Goal: Check status: Check status

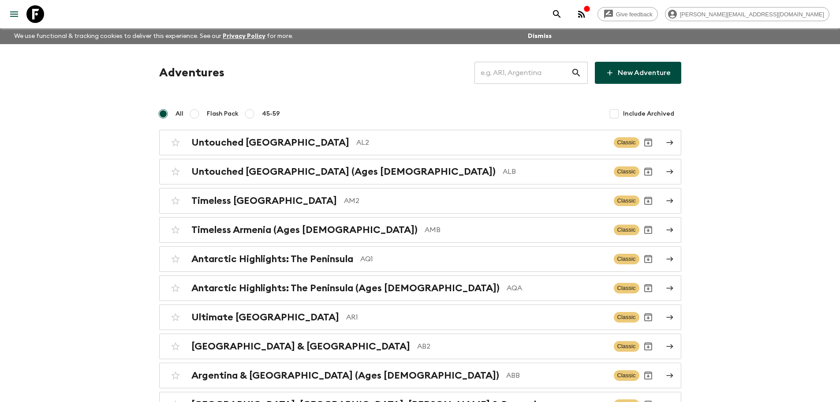
click at [532, 71] on input "text" at bounding box center [523, 72] width 97 height 25
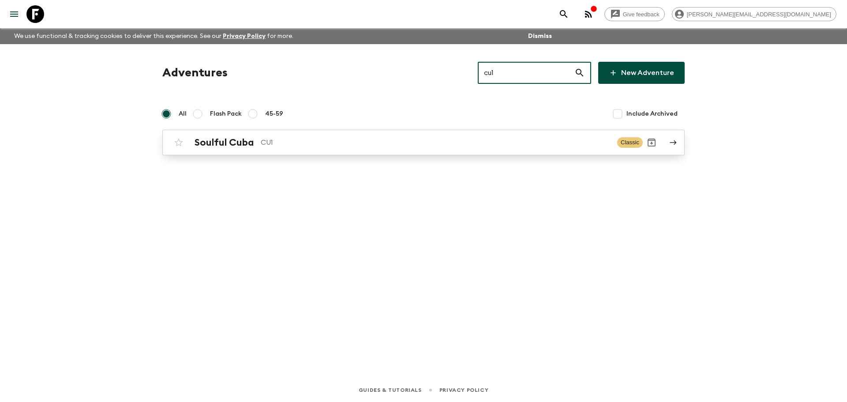
type input "cu1"
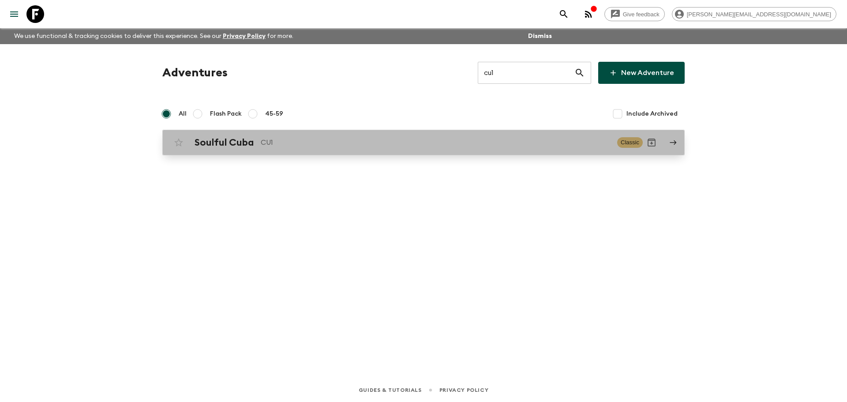
click at [398, 144] on p "CU1" at bounding box center [435, 142] width 349 height 11
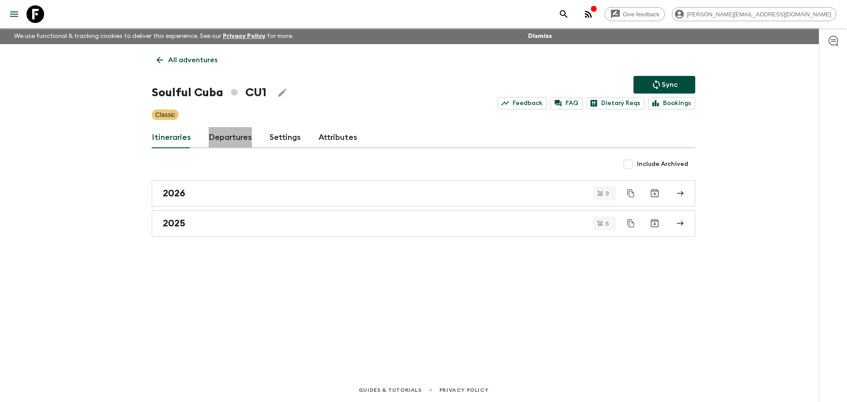
click at [244, 140] on link "Departures" at bounding box center [230, 137] width 43 height 21
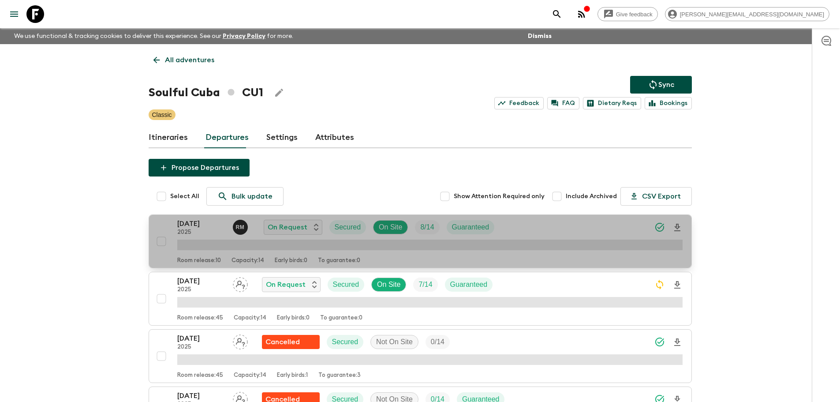
click at [552, 225] on div "11 Oct 2025 2025 R M On Request Secured On Site 8 / 14 Guaranteed" at bounding box center [430, 227] width 506 height 18
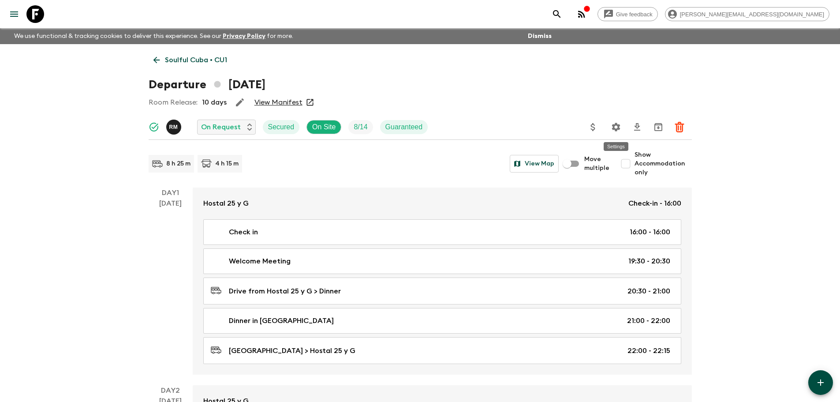
click at [616, 129] on icon "Settings" at bounding box center [616, 127] width 8 height 8
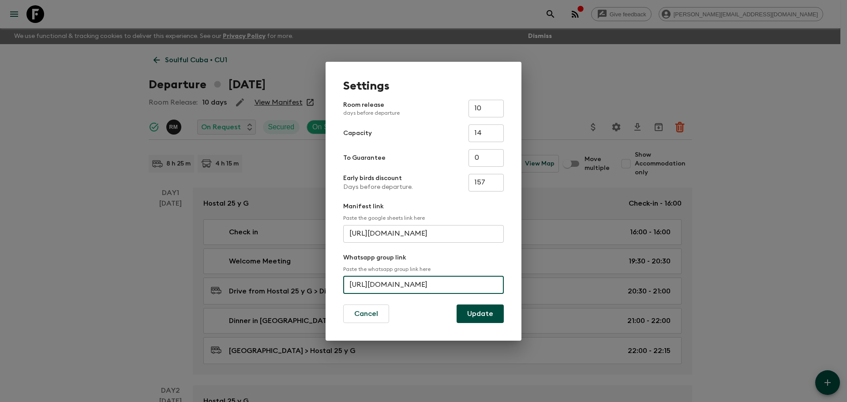
scroll to position [0, 33]
drag, startPoint x: 347, startPoint y: 283, endPoint x: 529, endPoint y: 280, distance: 181.8
click at [529, 280] on div "Settings Room release days before departure 10 ​ Capacity 14 ​ To Guarantee 0 ​…" at bounding box center [423, 201] width 847 height 402
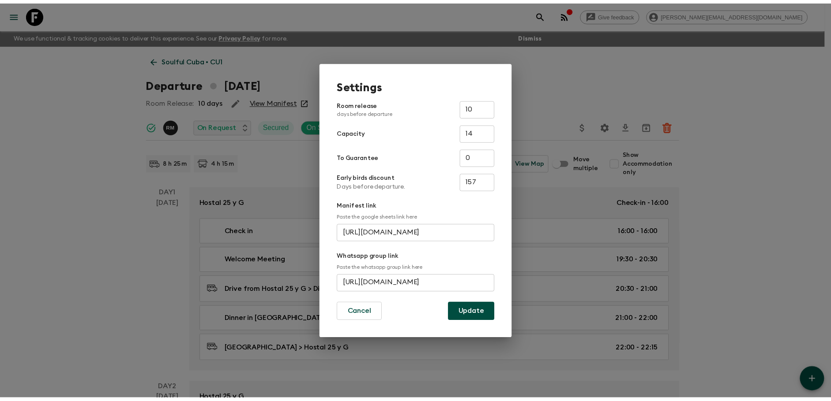
scroll to position [0, 0]
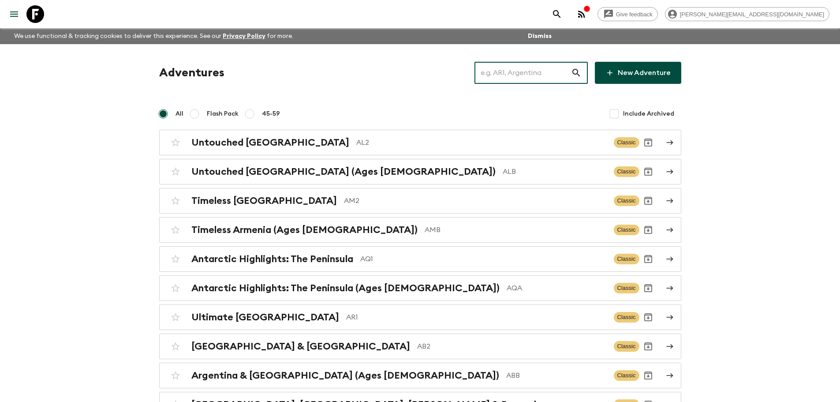
click at [522, 74] on input "text" at bounding box center [523, 72] width 97 height 25
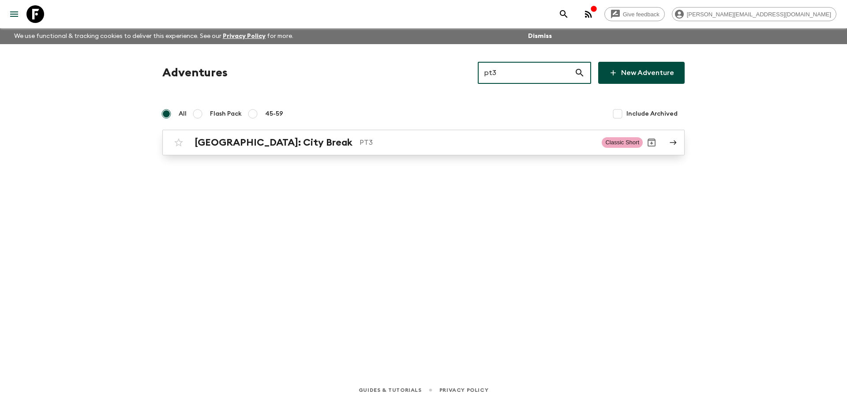
type input "pt3"
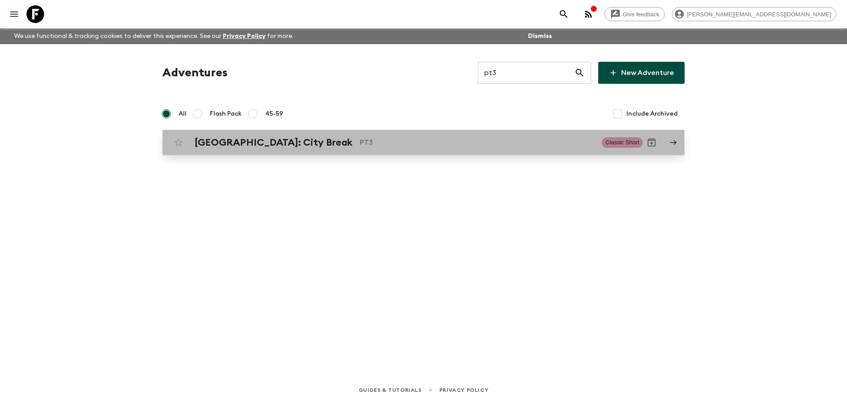
click at [362, 150] on div "[GEOGRAPHIC_DATA]: City Break PT3 Classic Short" at bounding box center [406, 143] width 473 height 18
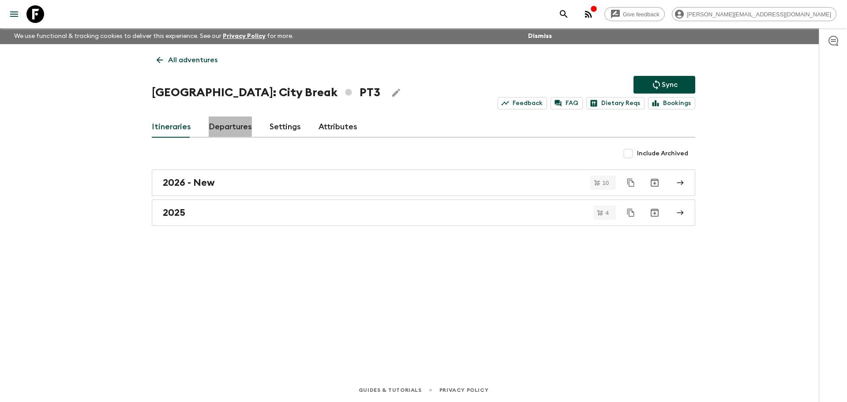
click at [220, 126] on link "Departures" at bounding box center [230, 126] width 43 height 21
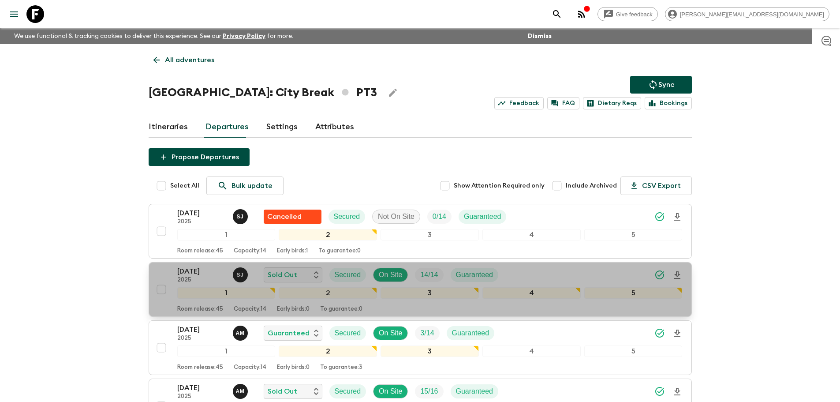
click at [553, 275] on div "[DATE] 2025 [PERSON_NAME] Sold Out Secured On Site 14 / 14 Guaranteed" at bounding box center [430, 275] width 506 height 18
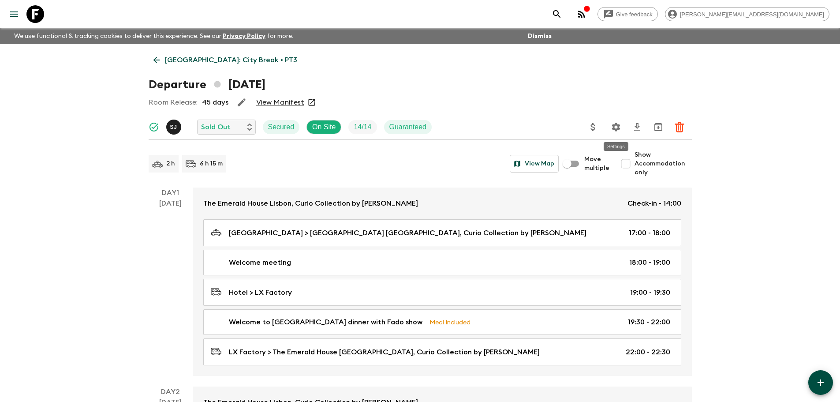
click at [616, 130] on icon "Settings" at bounding box center [616, 127] width 8 height 8
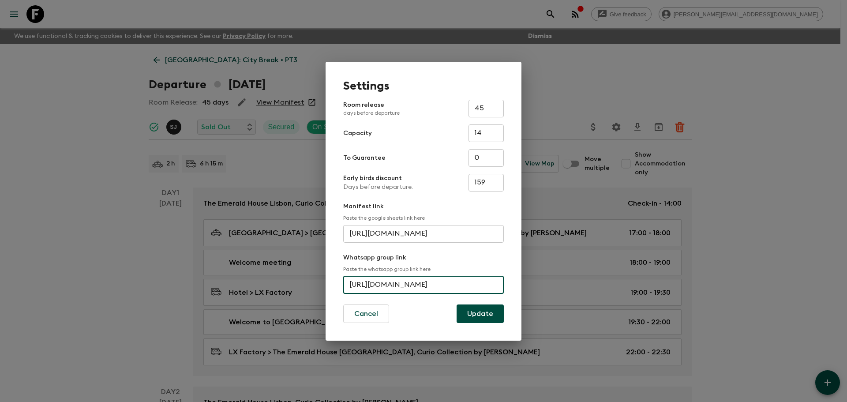
scroll to position [0, 38]
drag, startPoint x: 348, startPoint y: 282, endPoint x: 512, endPoint y: 281, distance: 163.7
click at [512, 281] on div "Settings Room release days before departure 45 ​ Capacity 14 ​ To Guarantee 0 ​…" at bounding box center [424, 201] width 196 height 279
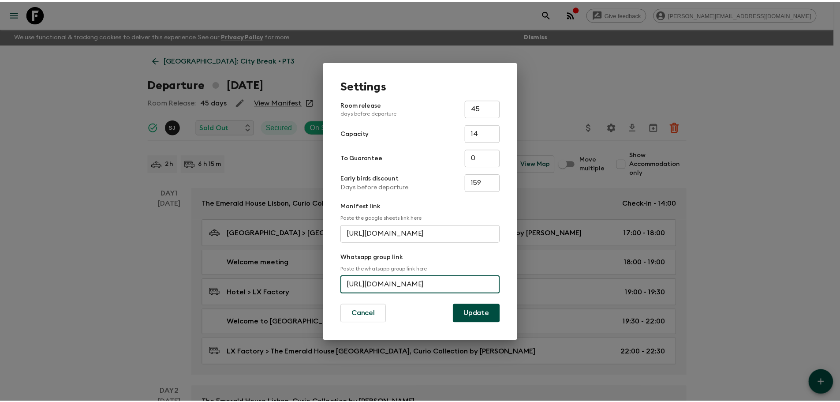
scroll to position [0, 0]
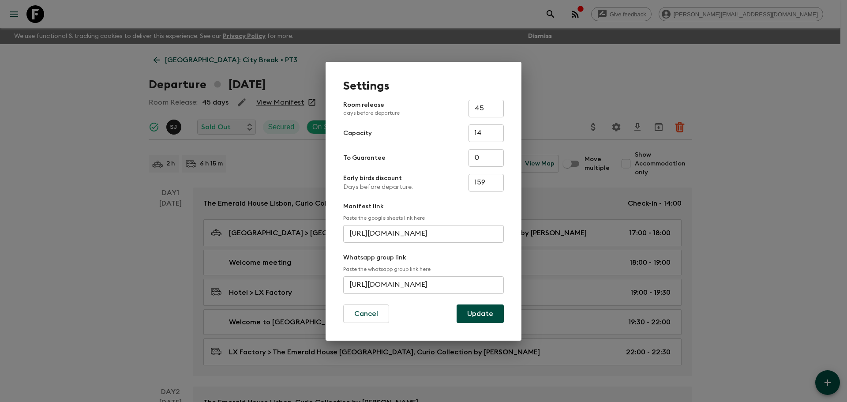
click at [80, 139] on div "Settings Room release days before departure 45 ​ Capacity 14 ​ To Guarantee 0 ​…" at bounding box center [423, 201] width 847 height 402
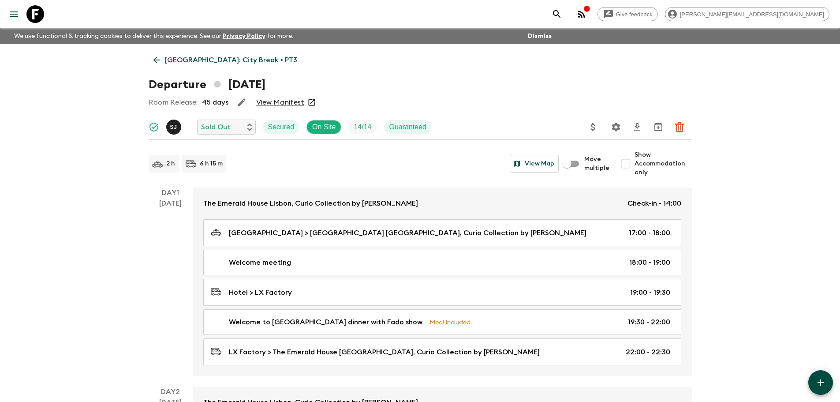
click at [34, 7] on icon at bounding box center [35, 14] width 18 height 18
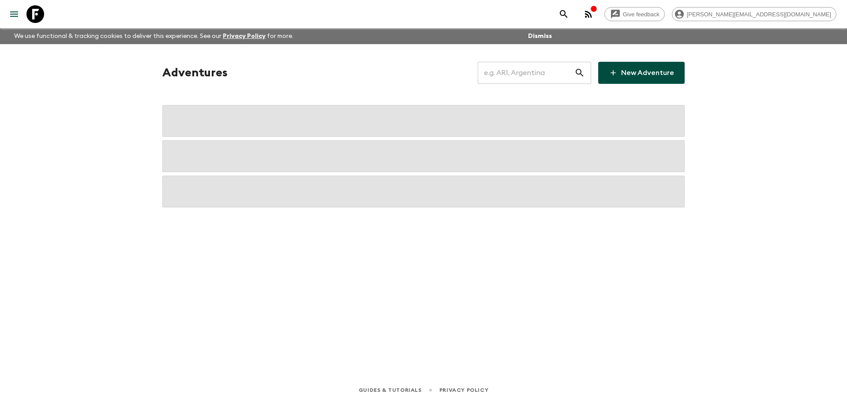
click at [543, 68] on input "text" at bounding box center [526, 72] width 97 height 25
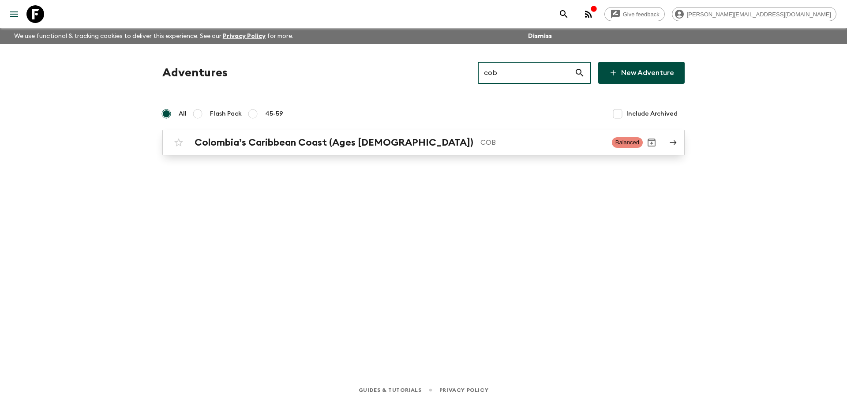
type input "cob"
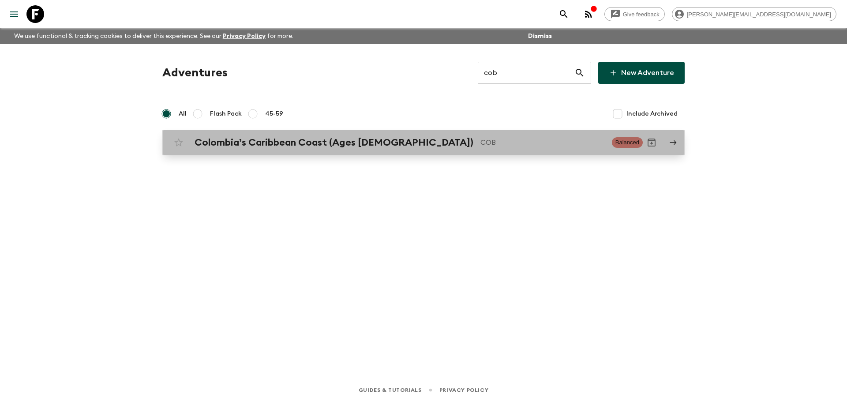
click at [495, 137] on div "Colombia’s Caribbean Coast (Ages [DEMOGRAPHIC_DATA]) COB" at bounding box center [400, 142] width 410 height 11
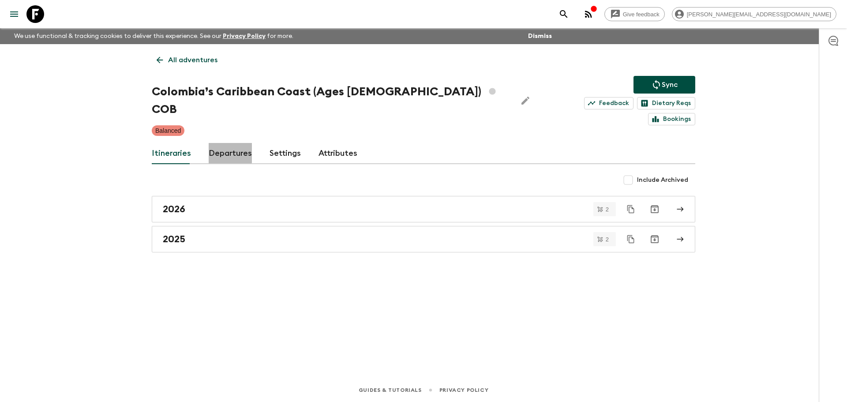
click at [228, 143] on link "Departures" at bounding box center [230, 153] width 43 height 21
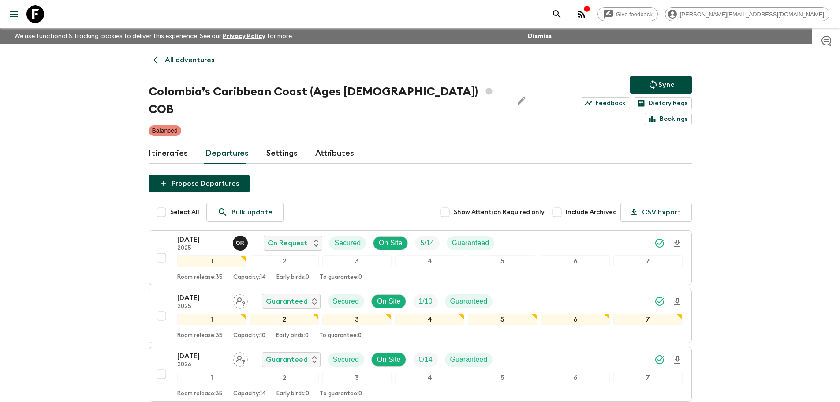
click at [36, 11] on icon at bounding box center [35, 14] width 18 height 18
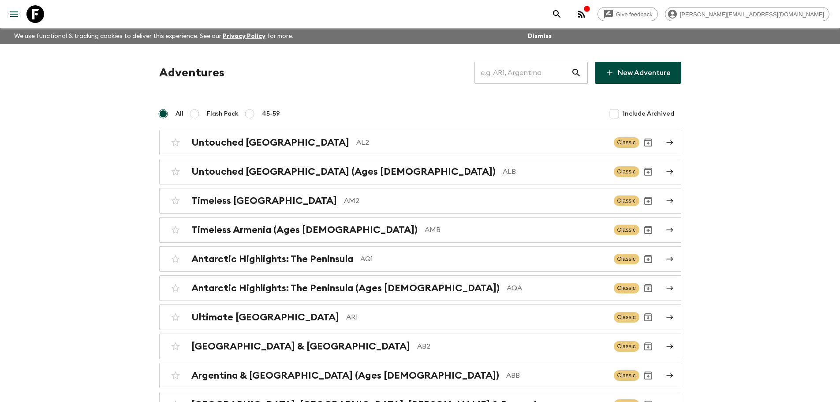
click at [499, 71] on input "text" at bounding box center [523, 72] width 97 height 25
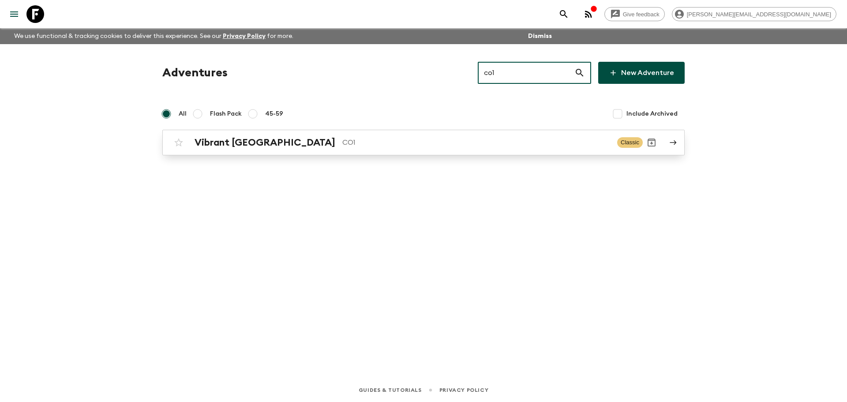
type input "co1"
click at [474, 139] on p "CO1" at bounding box center [476, 142] width 268 height 11
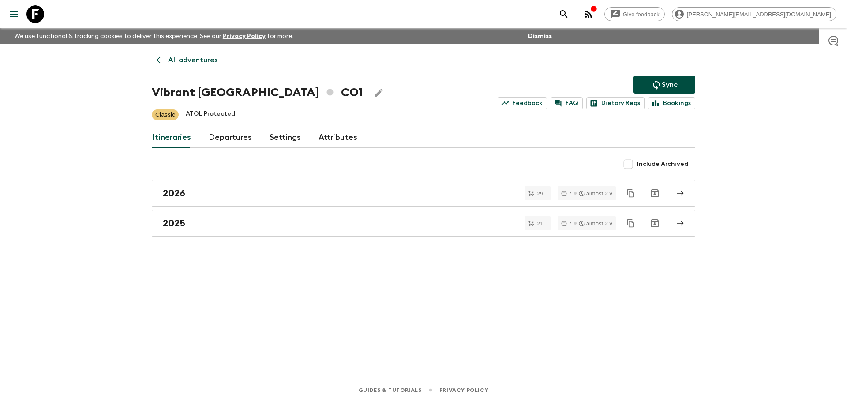
click at [206, 133] on div "Itineraries Departures Settings Attributes" at bounding box center [423, 137] width 543 height 21
click at [229, 134] on link "Departures" at bounding box center [230, 137] width 43 height 21
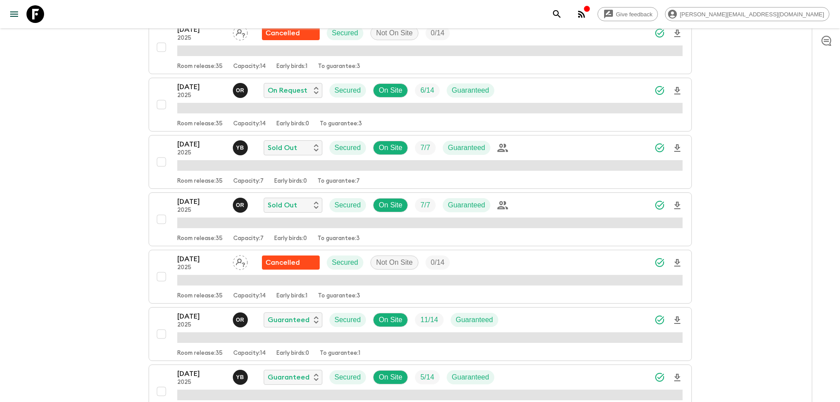
scroll to position [707, 0]
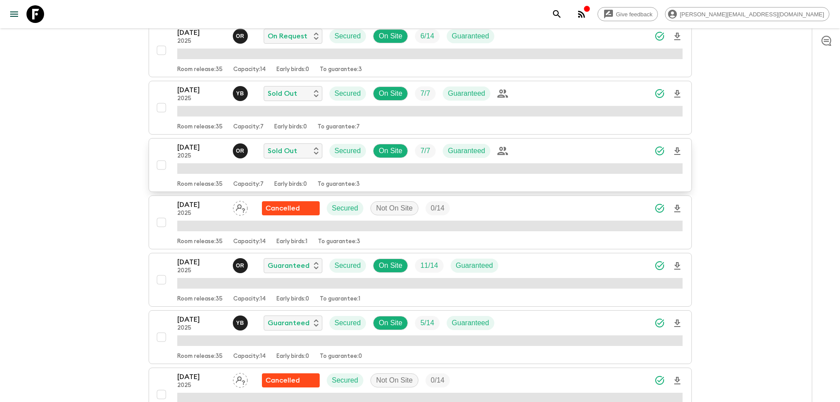
click at [628, 158] on div "[DATE] 2025 o R Sold Out Secured On Site 7 / 7 Guaranteed" at bounding box center [430, 151] width 506 height 18
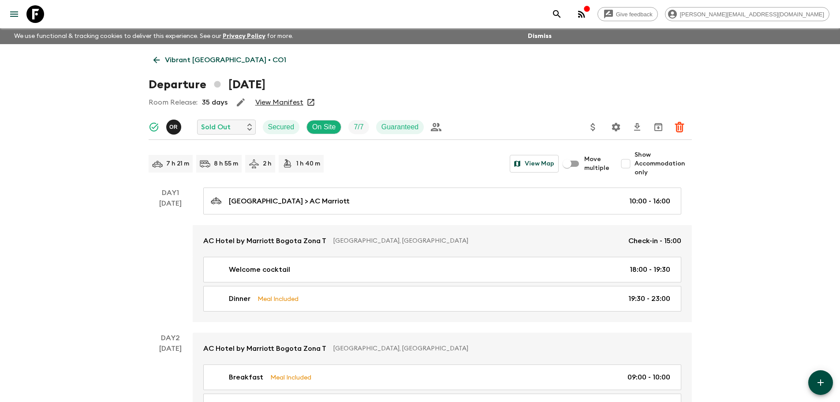
click at [203, 58] on p "Vibrant [GEOGRAPHIC_DATA] • CO1" at bounding box center [225, 60] width 121 height 11
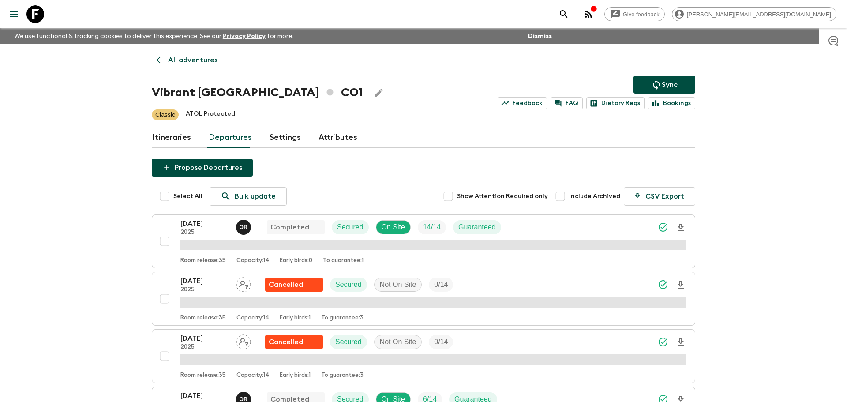
click at [217, 140] on link "Departures" at bounding box center [230, 137] width 43 height 21
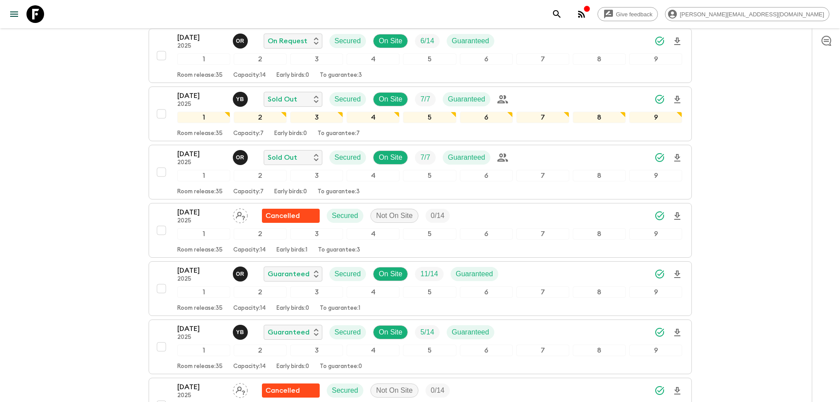
scroll to position [721, 0]
